Goal: Transaction & Acquisition: Purchase product/service

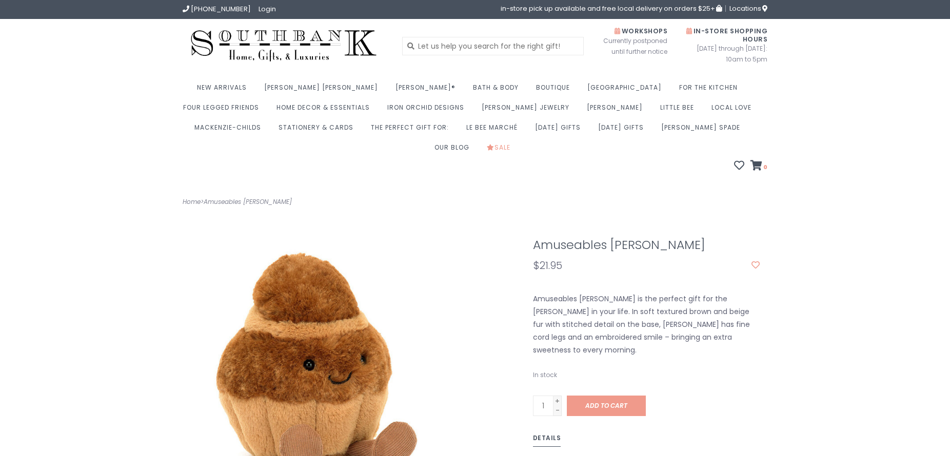
scroll to position [1, 0]
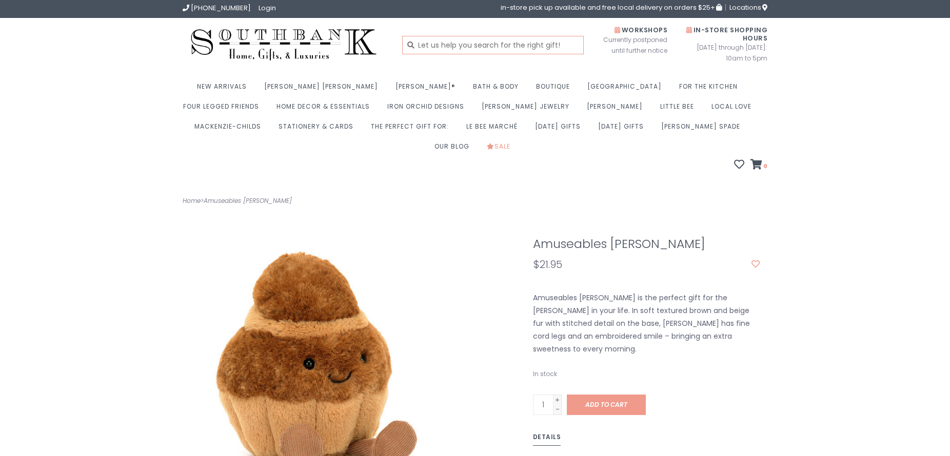
click at [449, 44] on input "text" at bounding box center [493, 45] width 182 height 18
type input "jellycat"
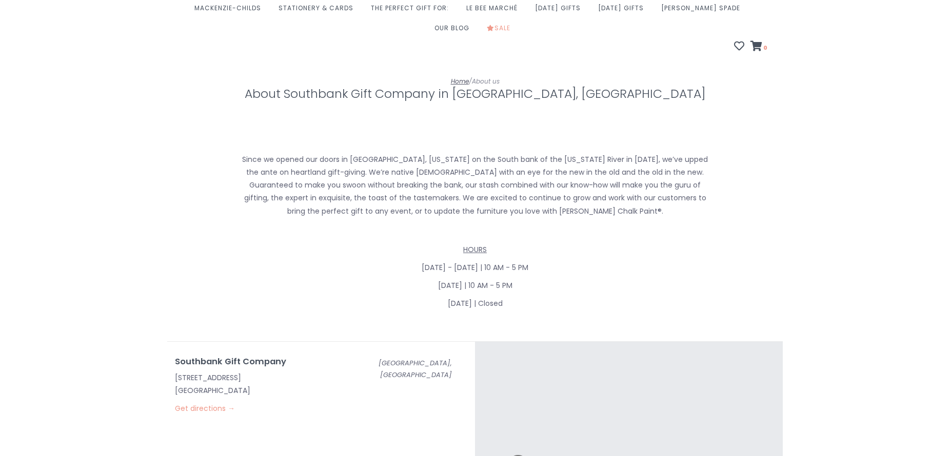
scroll to position [121, 0]
